Goal: Transaction & Acquisition: Purchase product/service

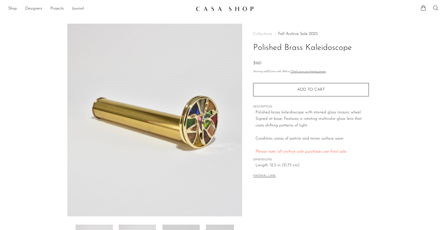
scroll to position [103, 0]
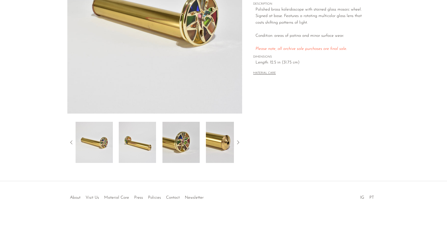
click at [147, 138] on img at bounding box center [137, 142] width 37 height 41
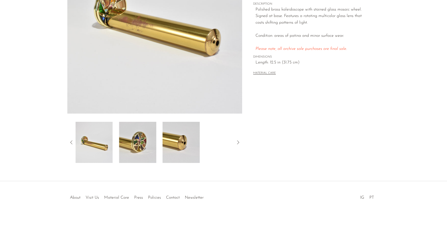
click at [182, 137] on img at bounding box center [180, 142] width 37 height 41
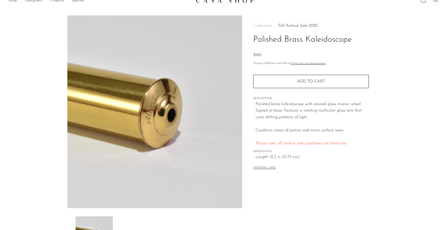
scroll to position [0, 0]
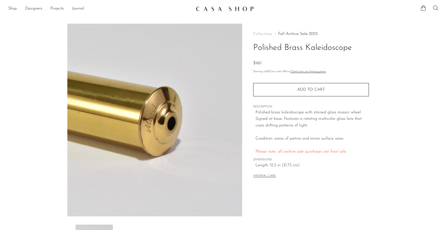
click at [230, 11] on img at bounding box center [225, 8] width 58 height 5
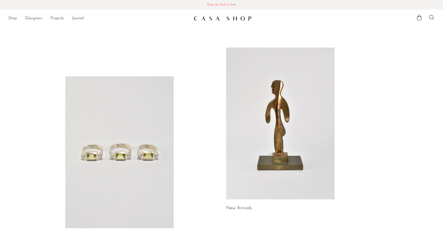
click at [15, 18] on link "Shop" at bounding box center [12, 18] width 9 height 7
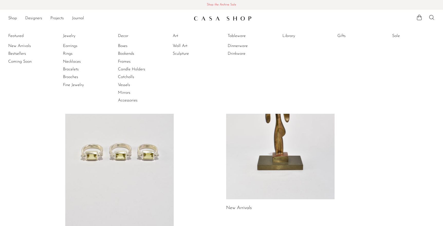
click at [228, 5] on span "Shop the Archive Sale" at bounding box center [221, 5] width 435 height 6
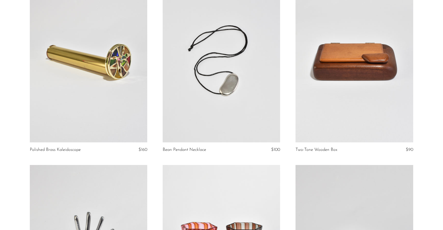
scroll to position [77, 0]
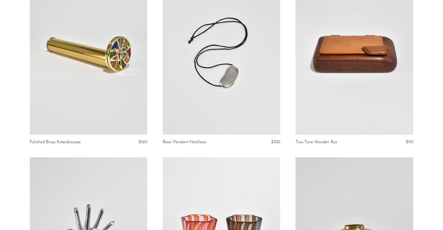
click at [351, 81] on link at bounding box center [353, 52] width 117 height 164
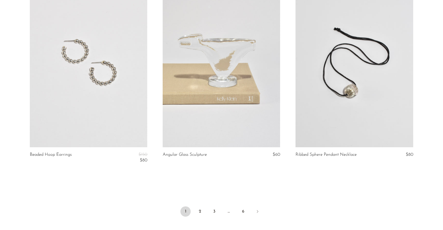
scroll to position [2223, 0]
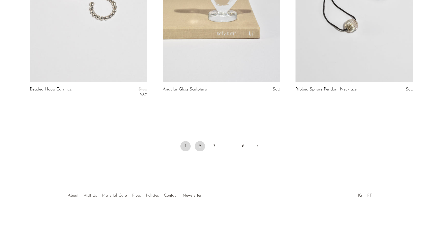
click at [198, 148] on link "2" at bounding box center [200, 146] width 10 height 10
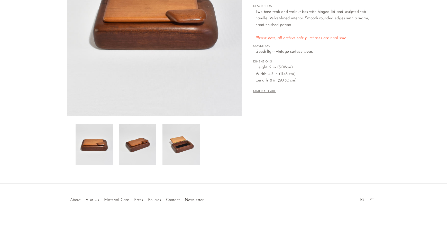
scroll to position [103, 0]
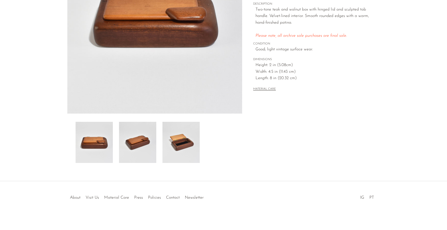
click at [129, 141] on img at bounding box center [137, 142] width 37 height 41
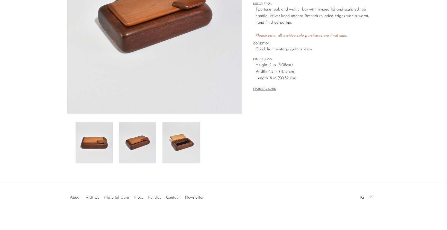
click at [188, 144] on img at bounding box center [180, 142] width 37 height 41
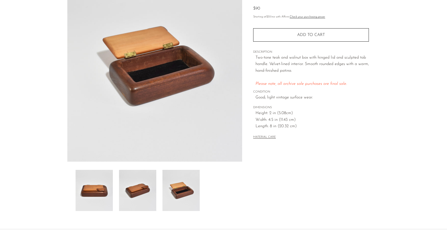
scroll to position [51, 0]
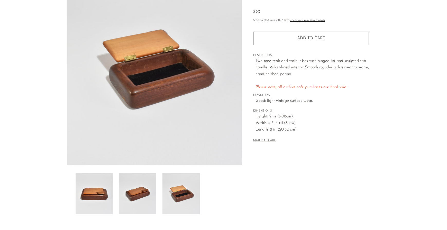
click at [100, 197] on img at bounding box center [94, 193] width 37 height 41
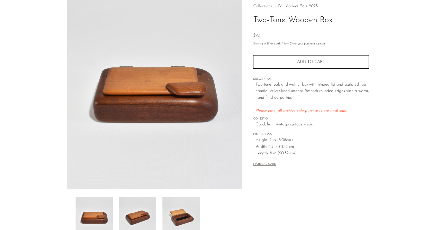
scroll to position [77, 0]
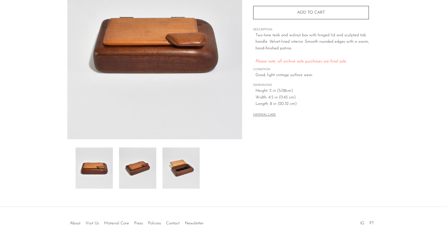
click at [149, 163] on img at bounding box center [137, 167] width 37 height 41
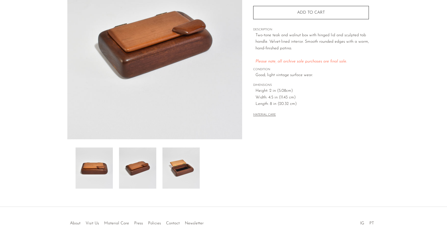
click at [187, 175] on img at bounding box center [180, 167] width 37 height 41
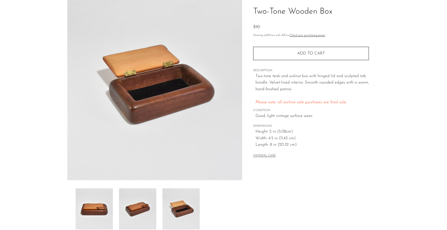
scroll to position [0, 0]
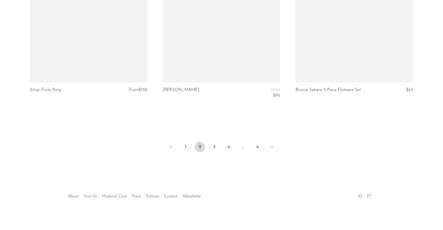
scroll to position [2241, 0]
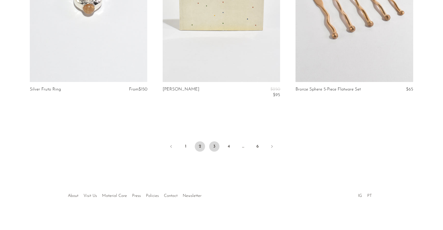
click at [212, 146] on link "3" at bounding box center [214, 146] width 10 height 10
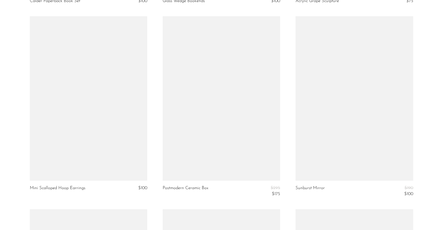
scroll to position [1747, 0]
